Goal: Check status

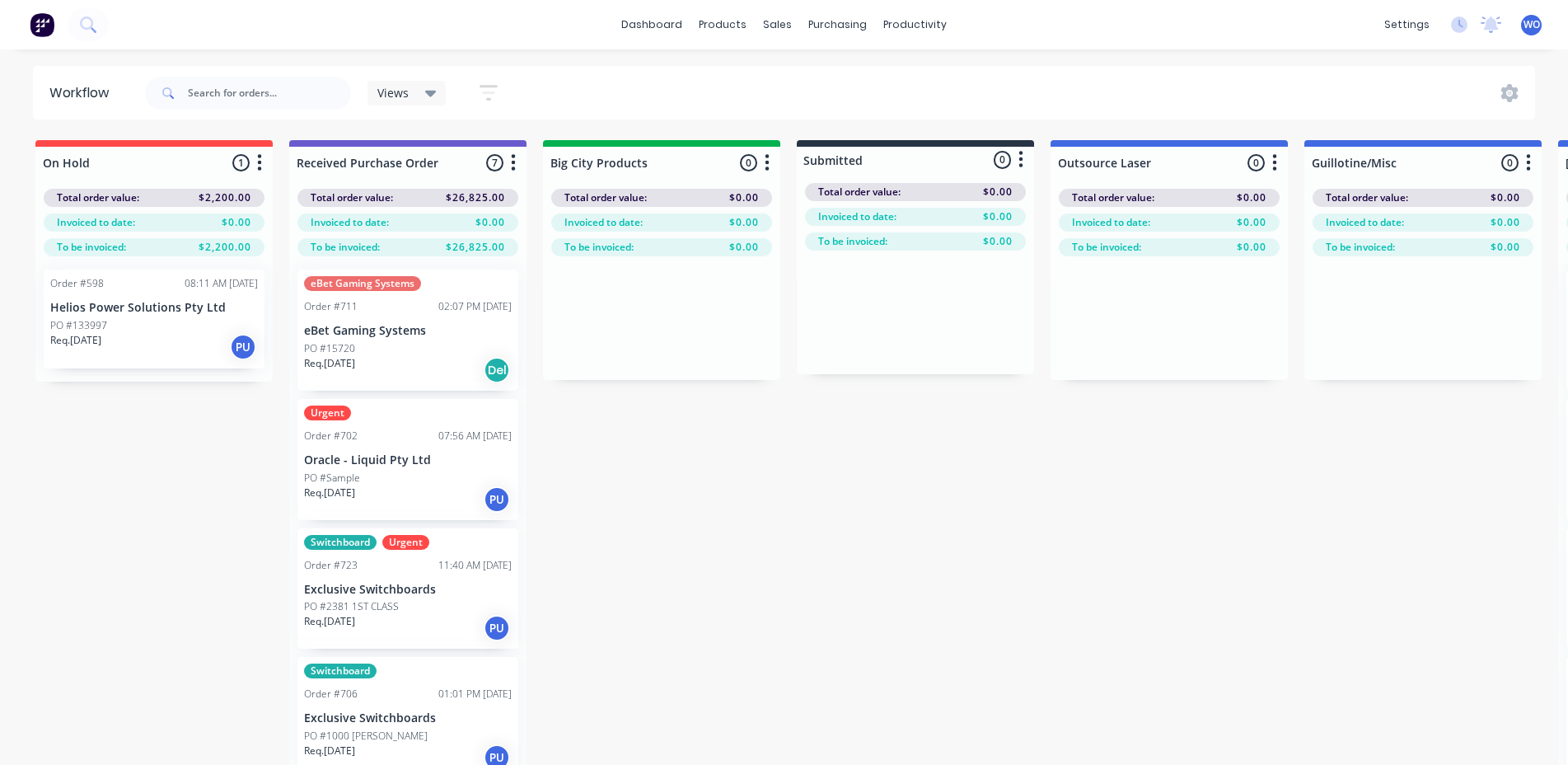
click at [51, 13] on img at bounding box center [41, 24] width 24 height 24
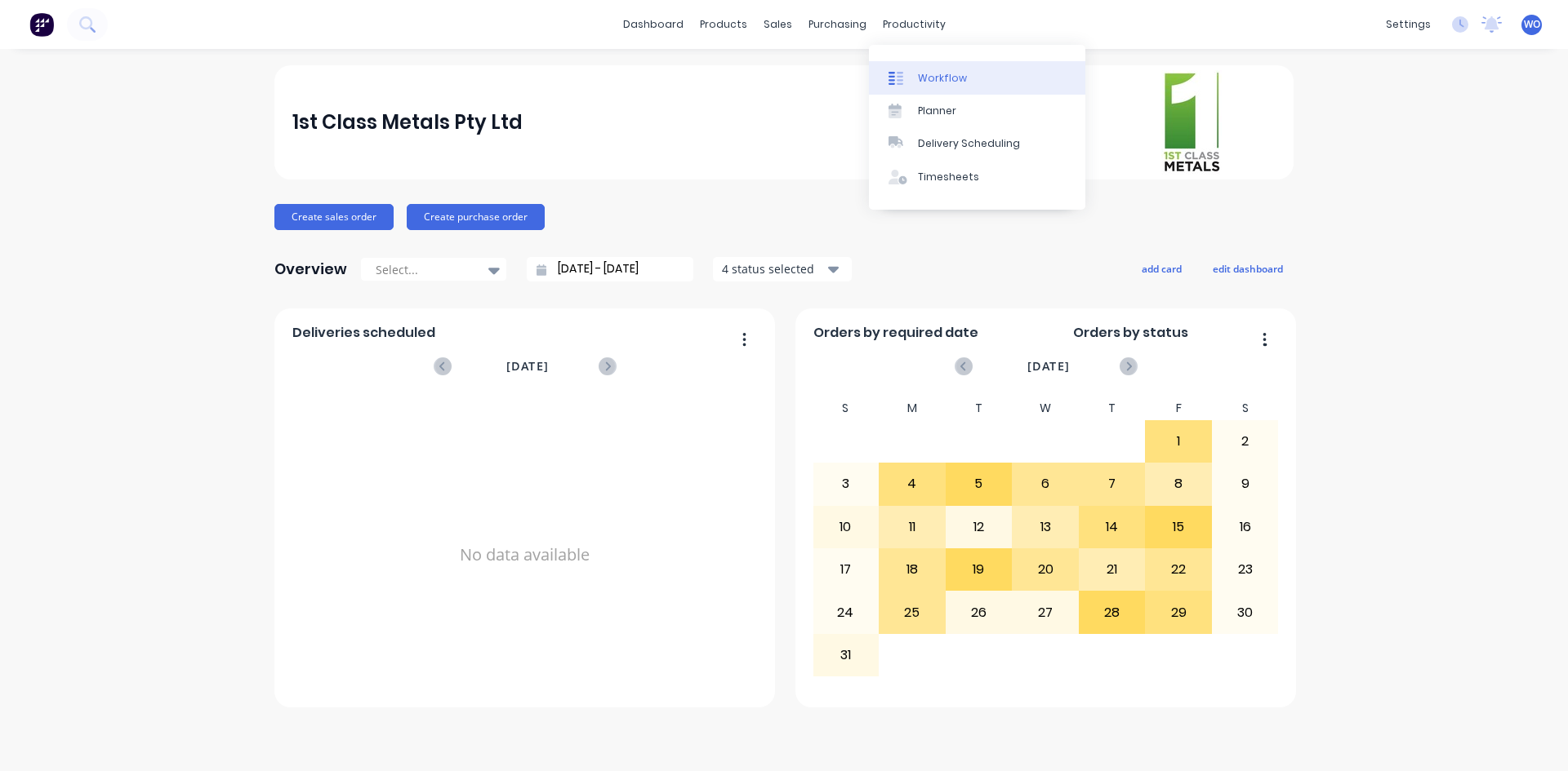
click at [962, 63] on link "Workflow" at bounding box center [976, 78] width 216 height 33
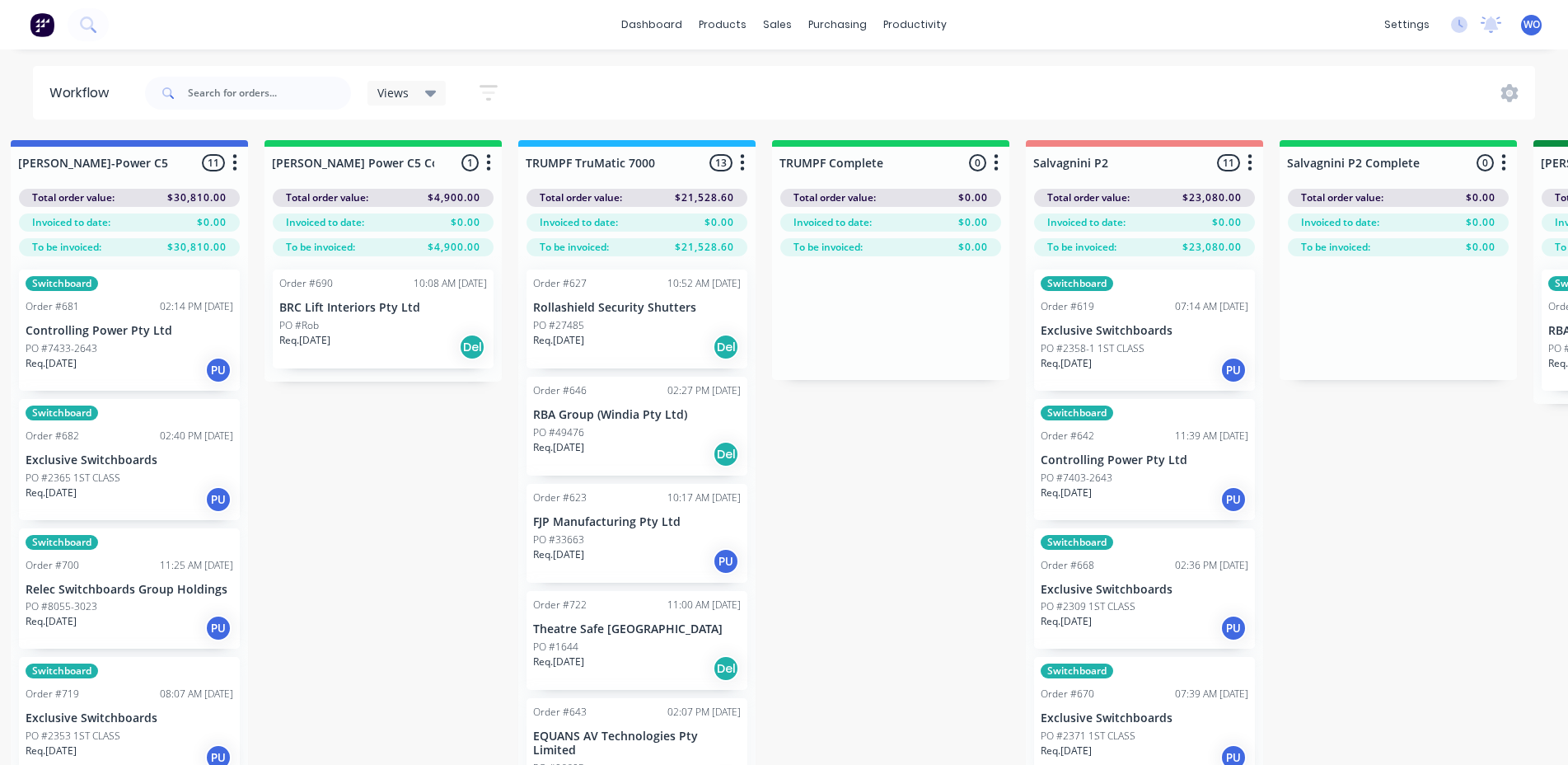
scroll to position [0, 1601]
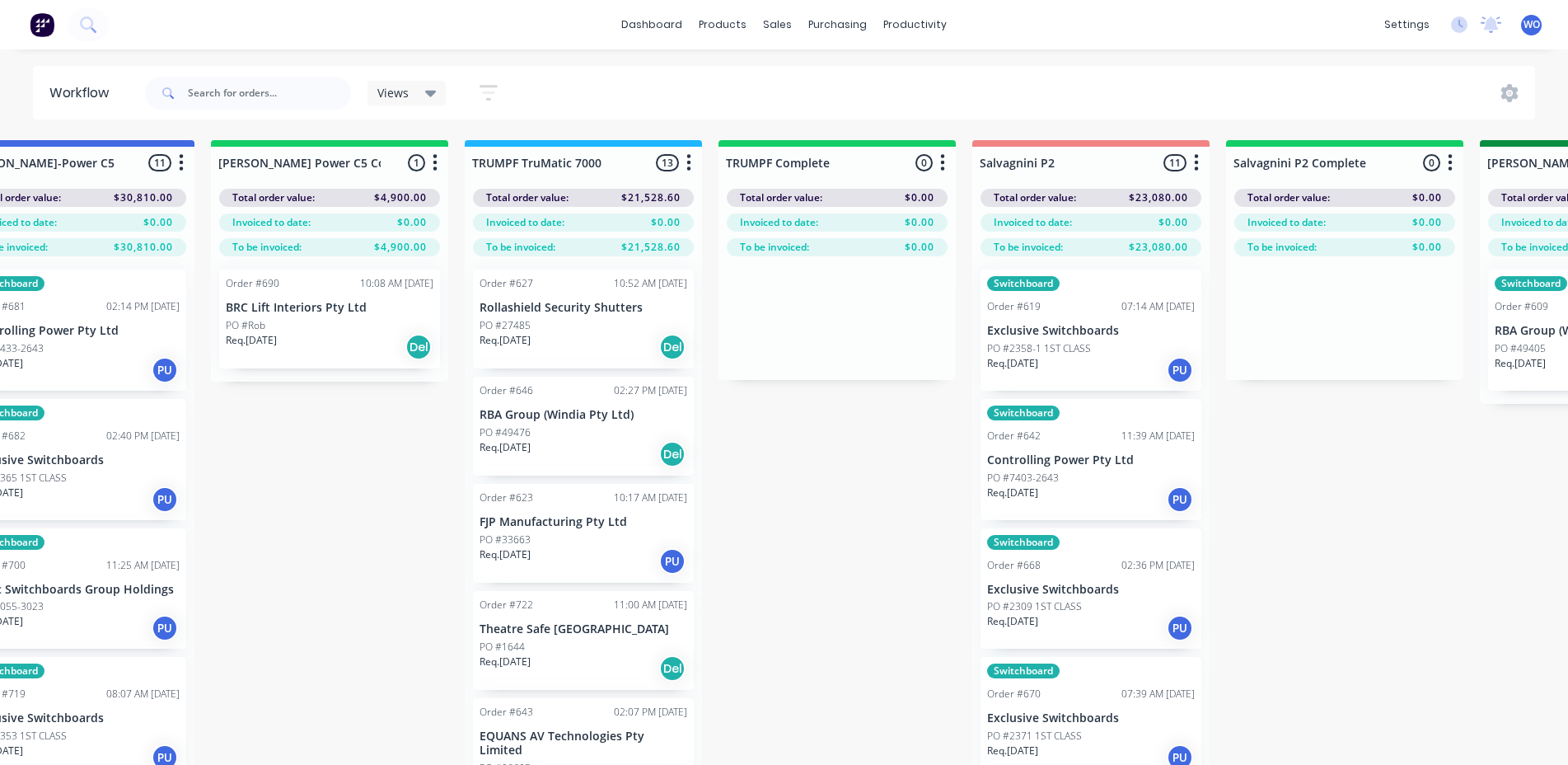
click at [305, 354] on div "Req. [DATE] Del" at bounding box center [330, 347] width 208 height 28
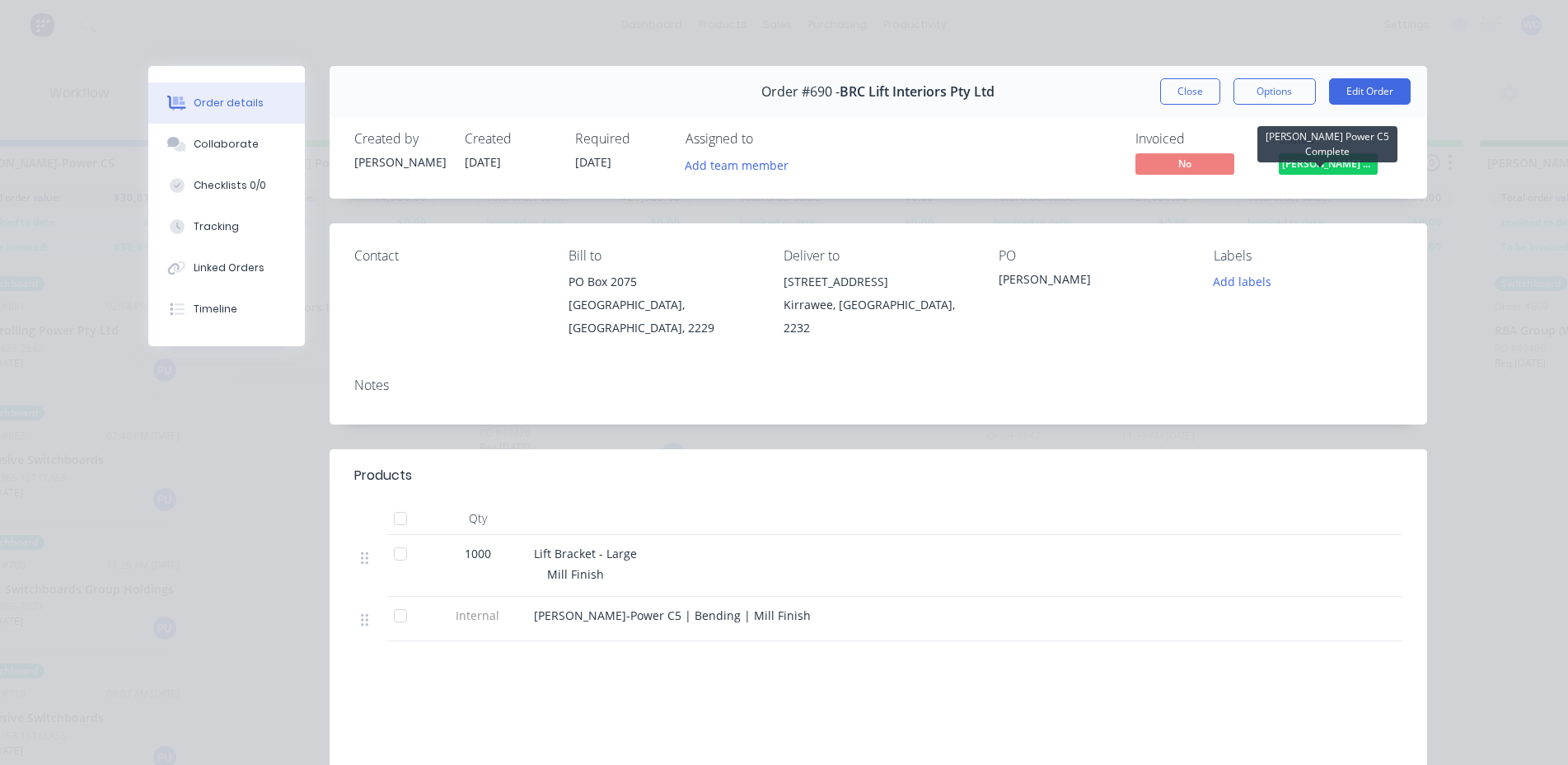
click at [1311, 171] on span "[PERSON_NAME] Power C5 C..." at bounding box center [1328, 164] width 99 height 21
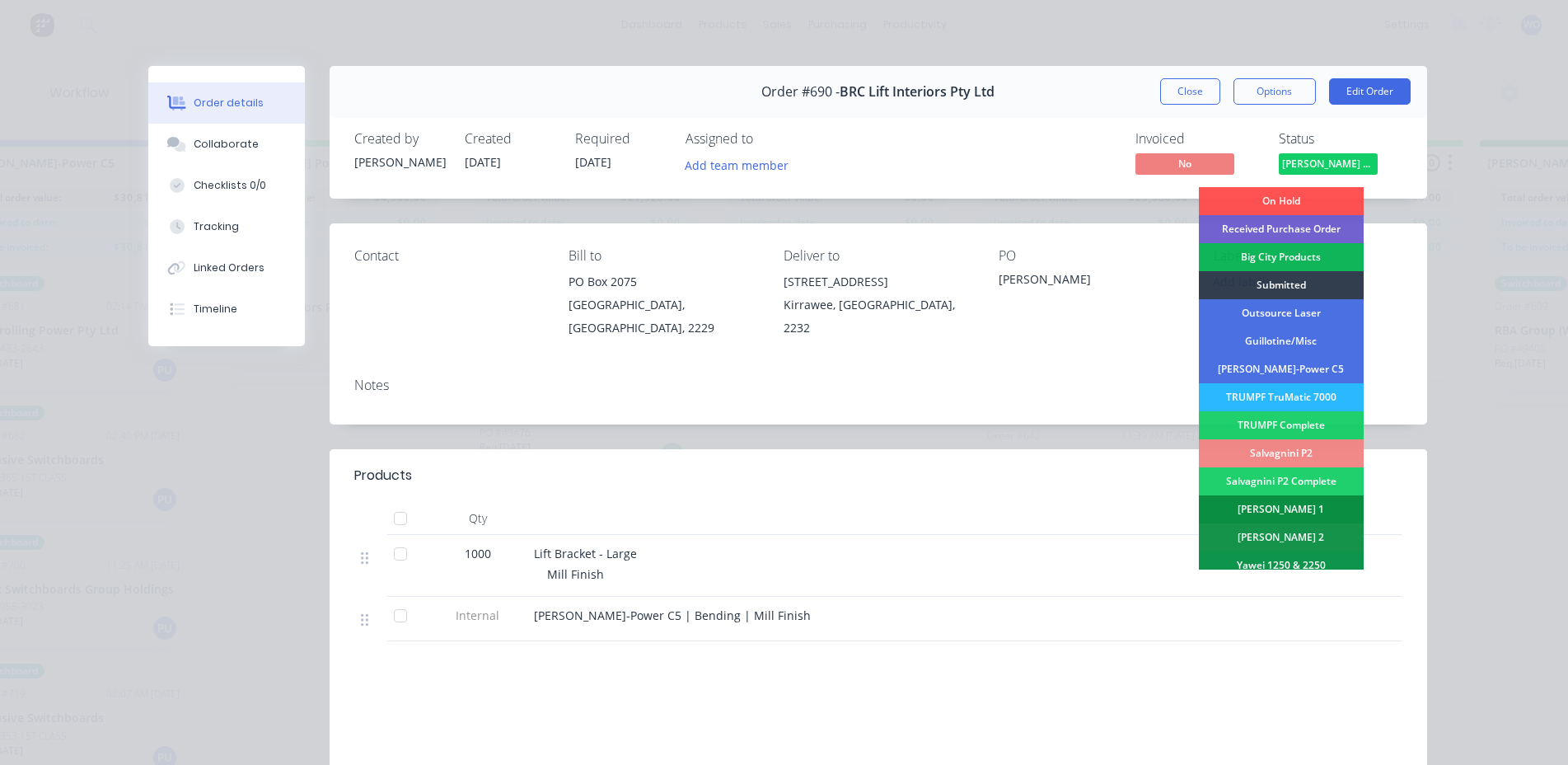
click at [1298, 507] on div "[PERSON_NAME] 1" at bounding box center [1281, 509] width 165 height 28
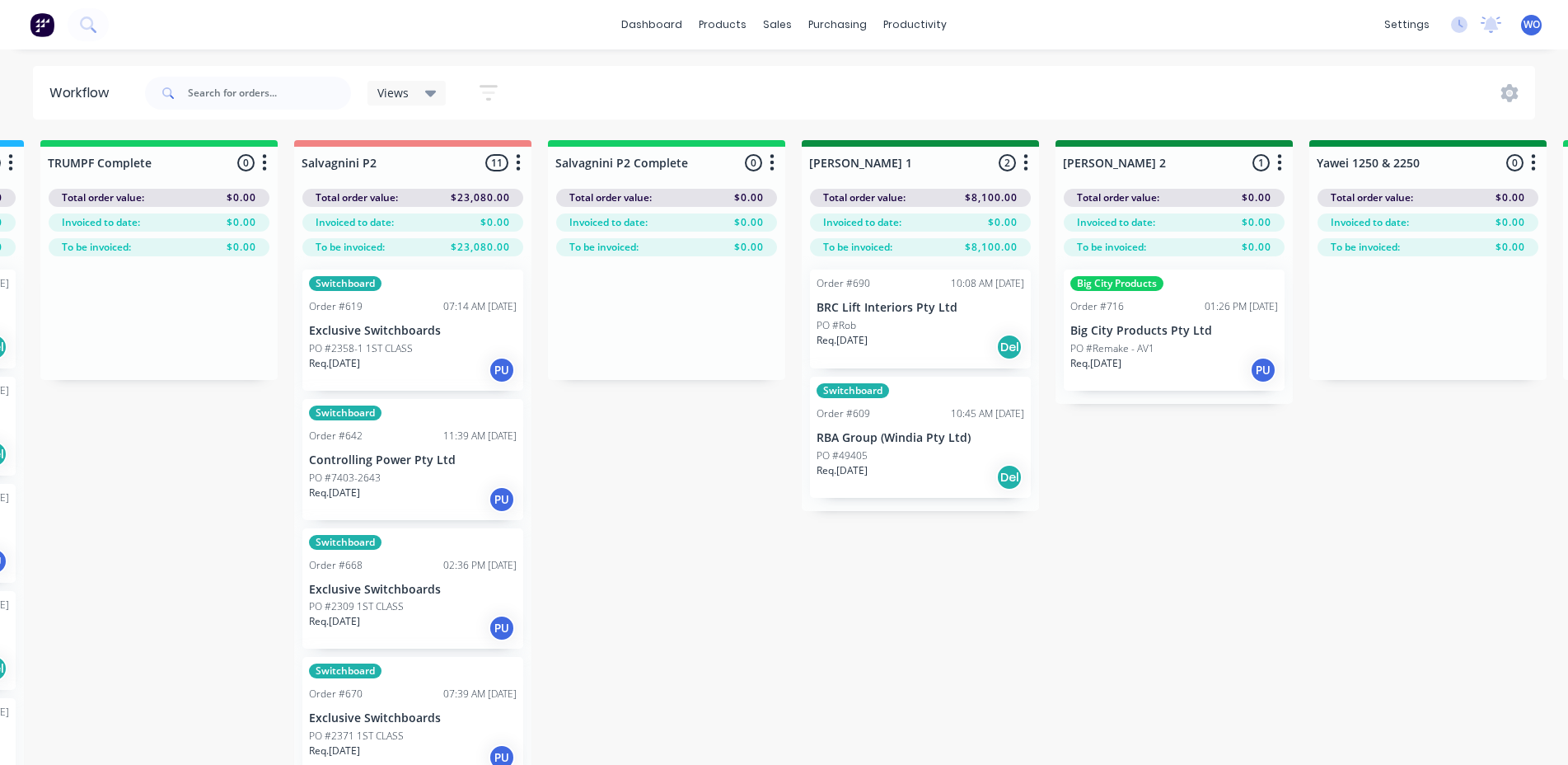
scroll to position [0, 2741]
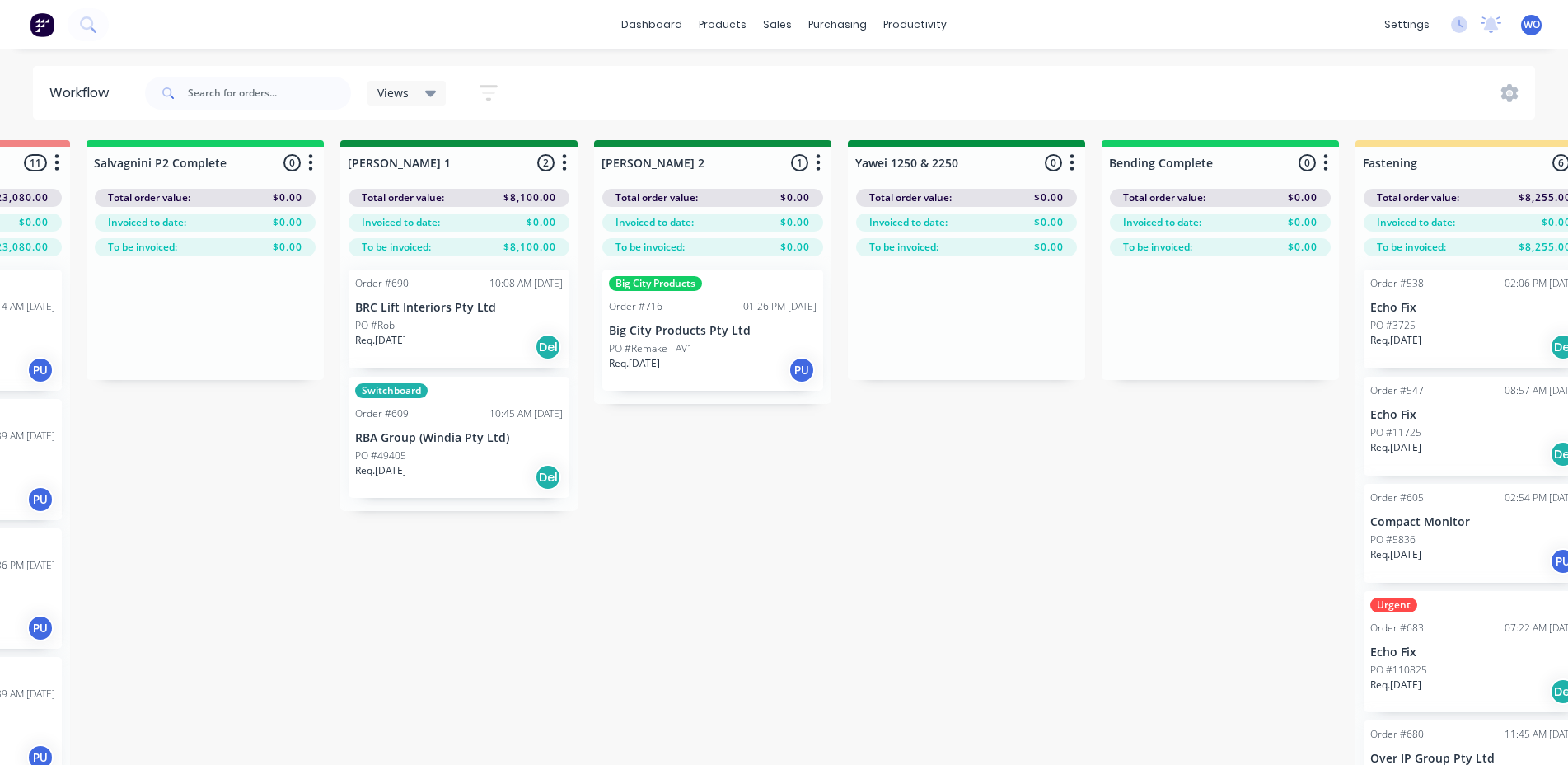
click at [497, 310] on p "BRC Lift Interiors Pty Ltd" at bounding box center [459, 308] width 208 height 14
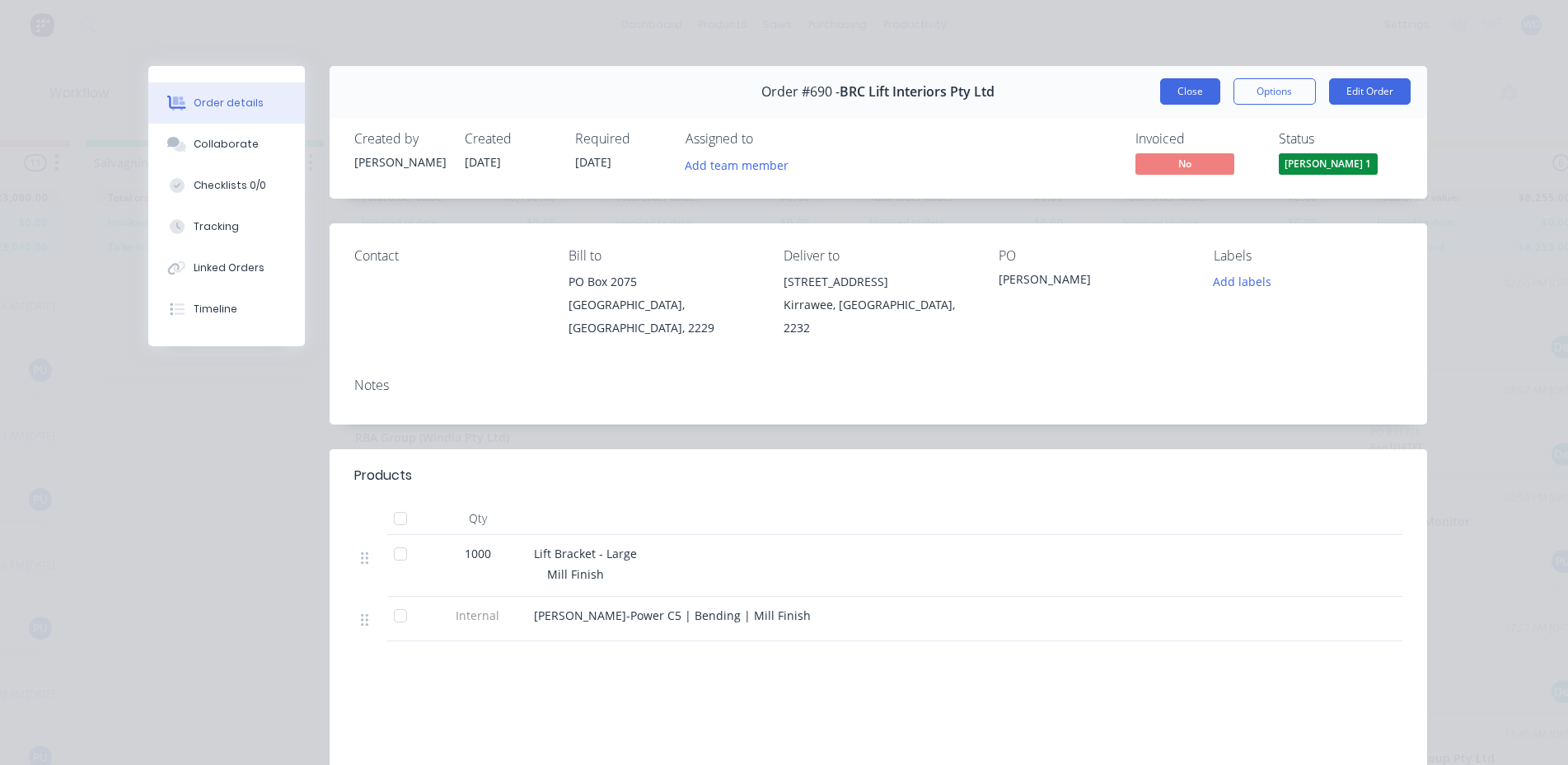
click at [1161, 86] on button "Close" at bounding box center [1190, 91] width 60 height 26
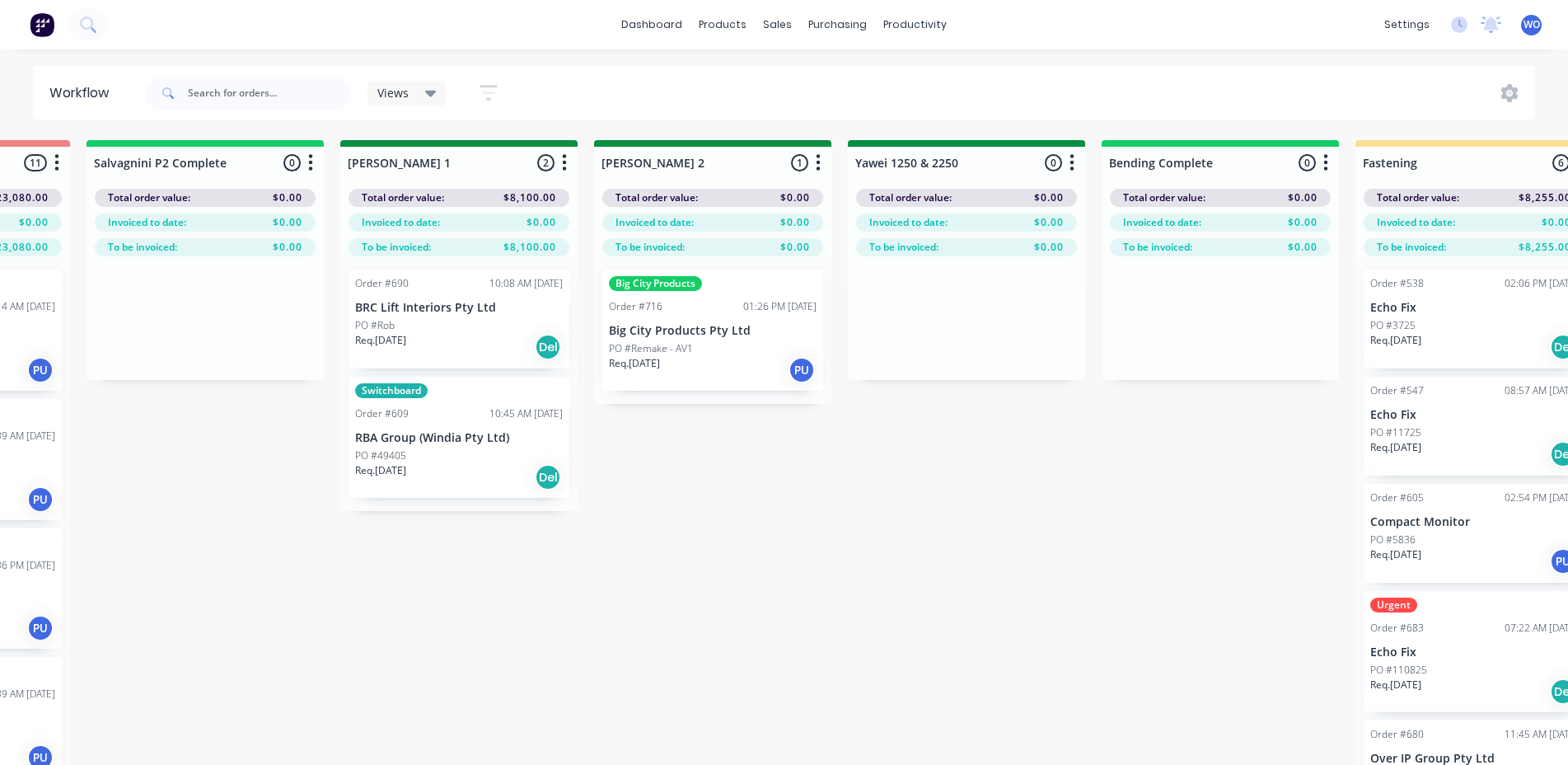
click at [883, 539] on div "On Hold 1 Status colour #FF4949 hex #FF4949 Save Cancel Notifications Email SMS…" at bounding box center [1011, 482] width 7530 height 684
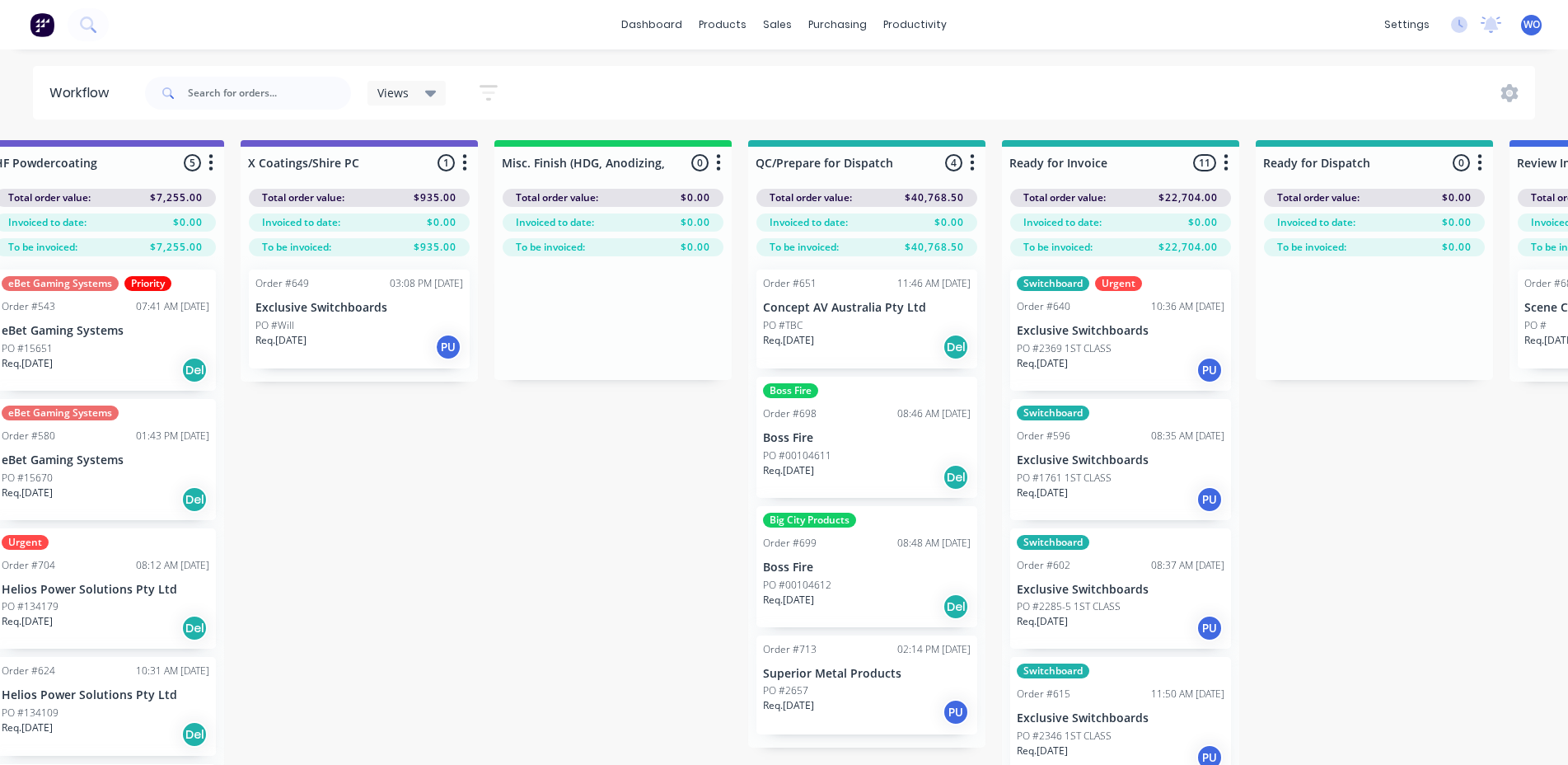
scroll to position [0, 5600]
